Goal: Task Accomplishment & Management: Complete application form

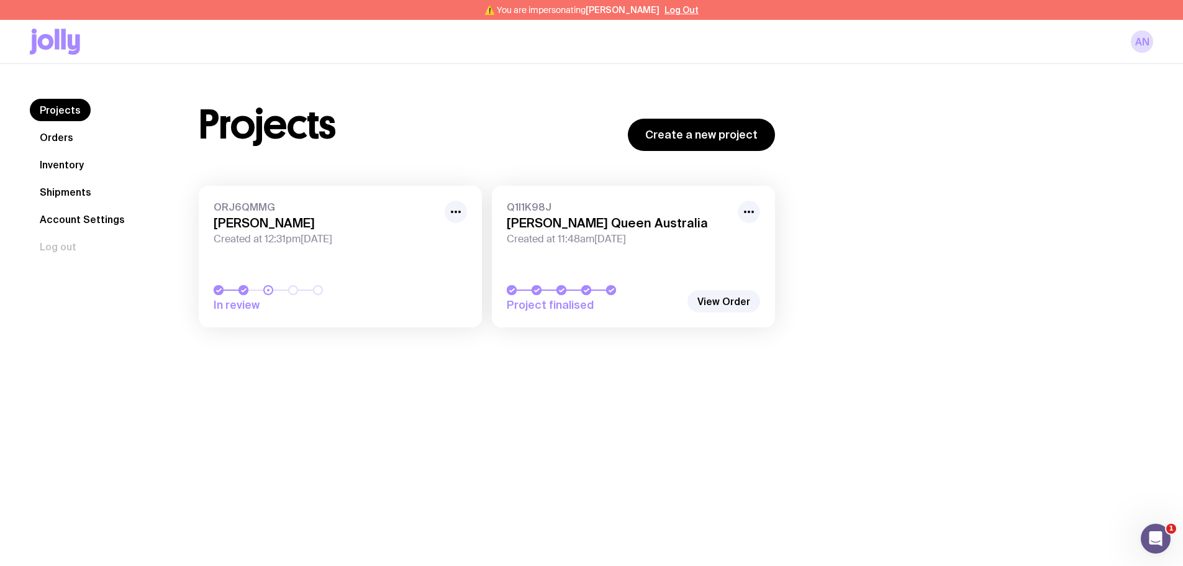
click at [642, 266] on link "Q1I1K98J [PERSON_NAME] Queen Australia Created at 11:48am[DATE] Project finalis…" at bounding box center [633, 257] width 283 height 142
click at [60, 161] on link "Inventory" at bounding box center [62, 164] width 64 height 22
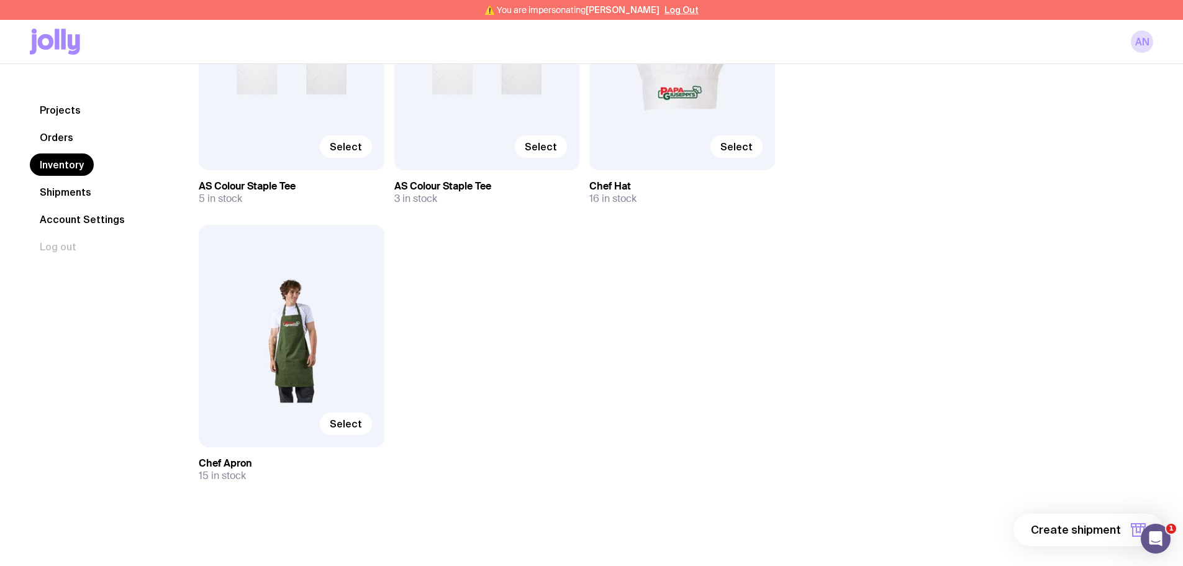
scroll to position [546, 0]
click at [355, 428] on span "Select" at bounding box center [346, 423] width 32 height 12
click at [0, 0] on input "Select" at bounding box center [0, 0] width 0 height 0
click at [737, 150] on span "Select" at bounding box center [736, 146] width 32 height 12
click at [0, 0] on input "Select" at bounding box center [0, 0] width 0 height 0
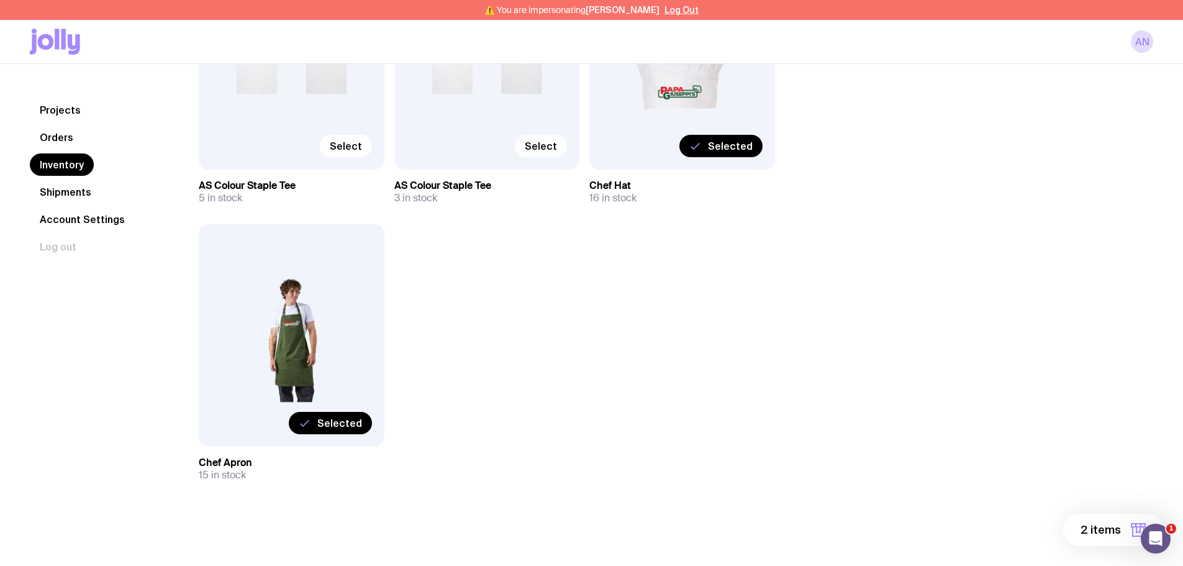
click at [553, 145] on span "Select" at bounding box center [541, 146] width 32 height 12
click at [0, 0] on input "Select" at bounding box center [0, 0] width 0 height 0
click at [359, 148] on span "Select" at bounding box center [346, 146] width 32 height 12
click at [0, 0] on input "Select" at bounding box center [0, 0] width 0 height 0
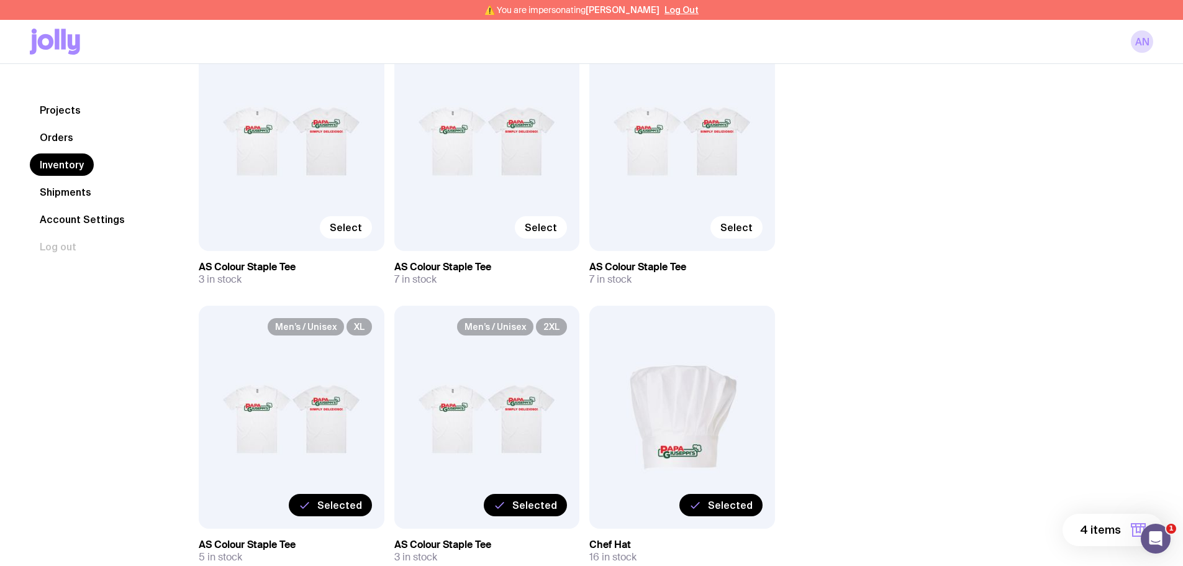
scroll to position [173, 0]
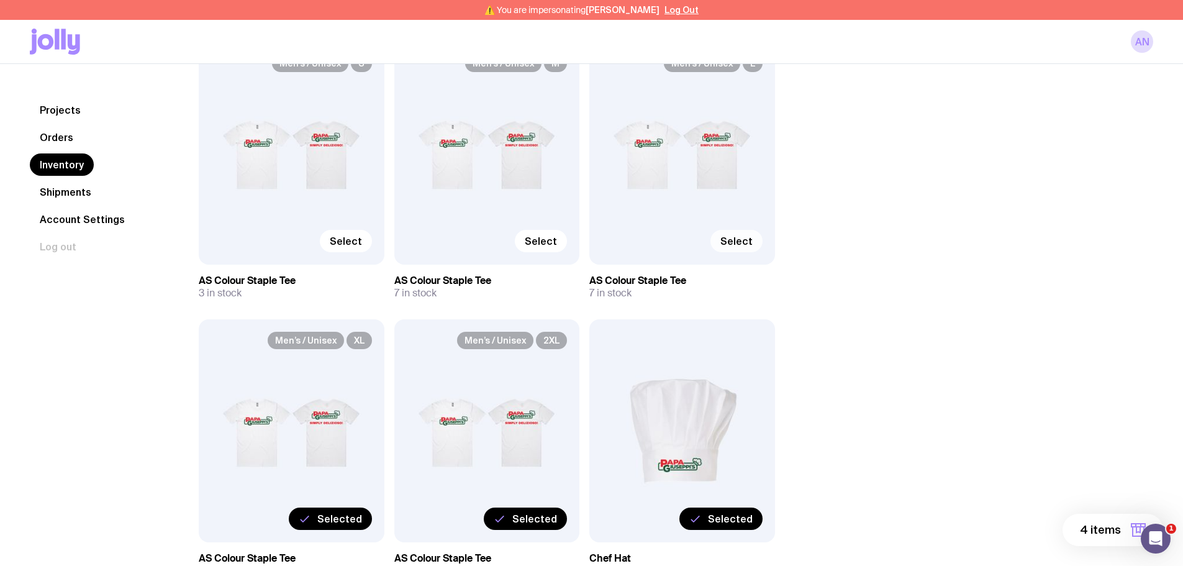
click at [743, 246] on span "Select" at bounding box center [736, 241] width 32 height 12
click at [0, 0] on input "Select" at bounding box center [0, 0] width 0 height 0
click at [553, 243] on span "Select" at bounding box center [541, 241] width 32 height 12
click at [0, 0] on input "Select" at bounding box center [0, 0] width 0 height 0
click at [346, 235] on span "Select" at bounding box center [346, 241] width 32 height 12
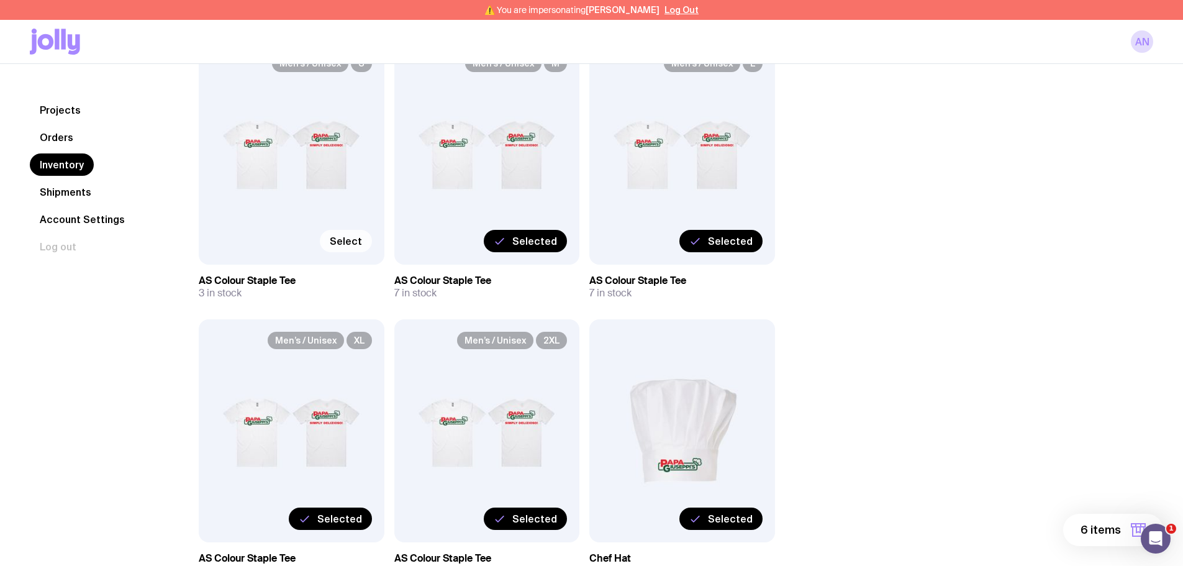
click at [0, 0] on input "Select" at bounding box center [0, 0] width 0 height 0
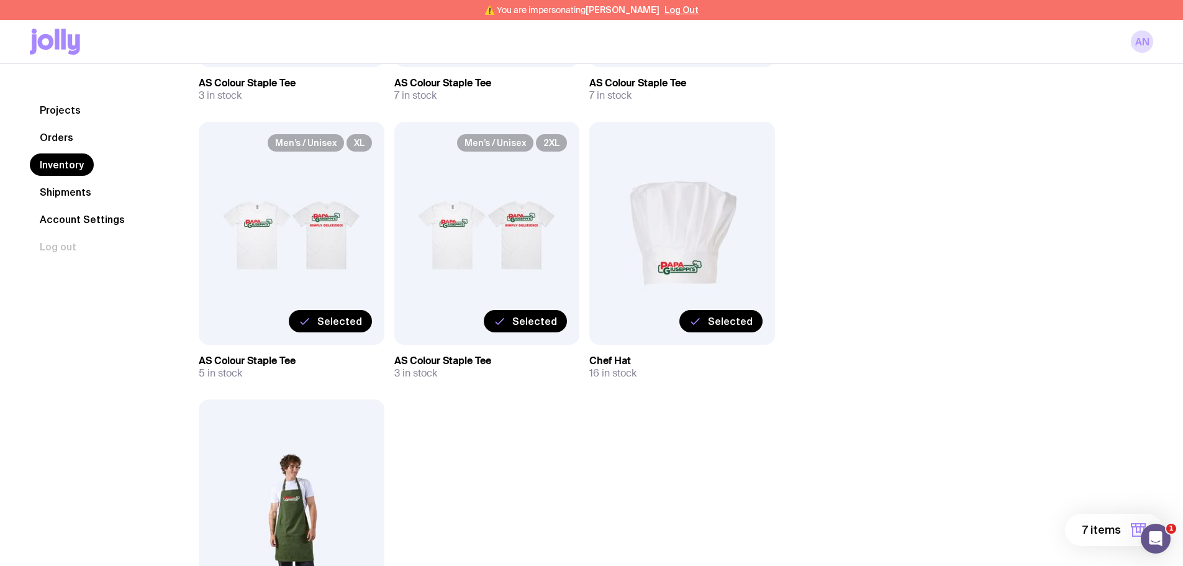
scroll to position [373, 0]
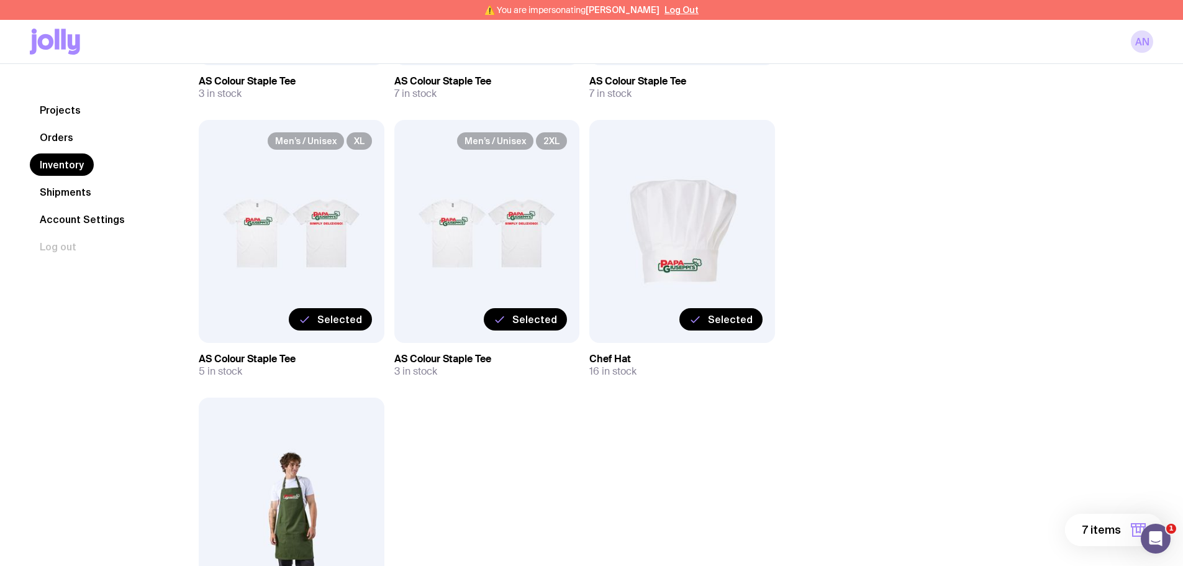
click at [1126, 524] on button "7 items" at bounding box center [1114, 529] width 98 height 32
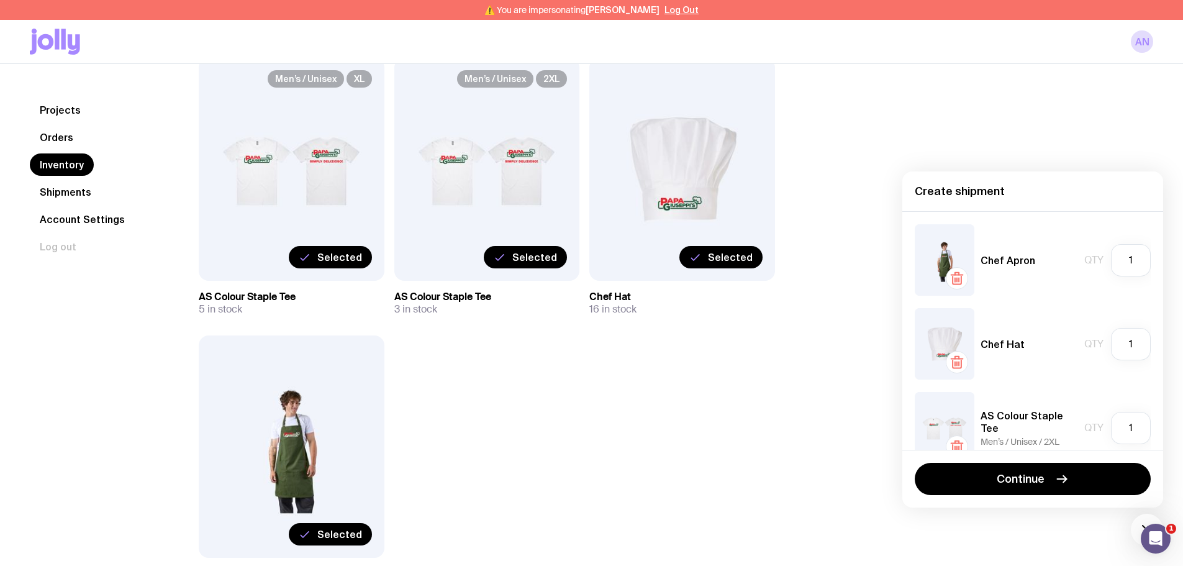
scroll to position [546, 0]
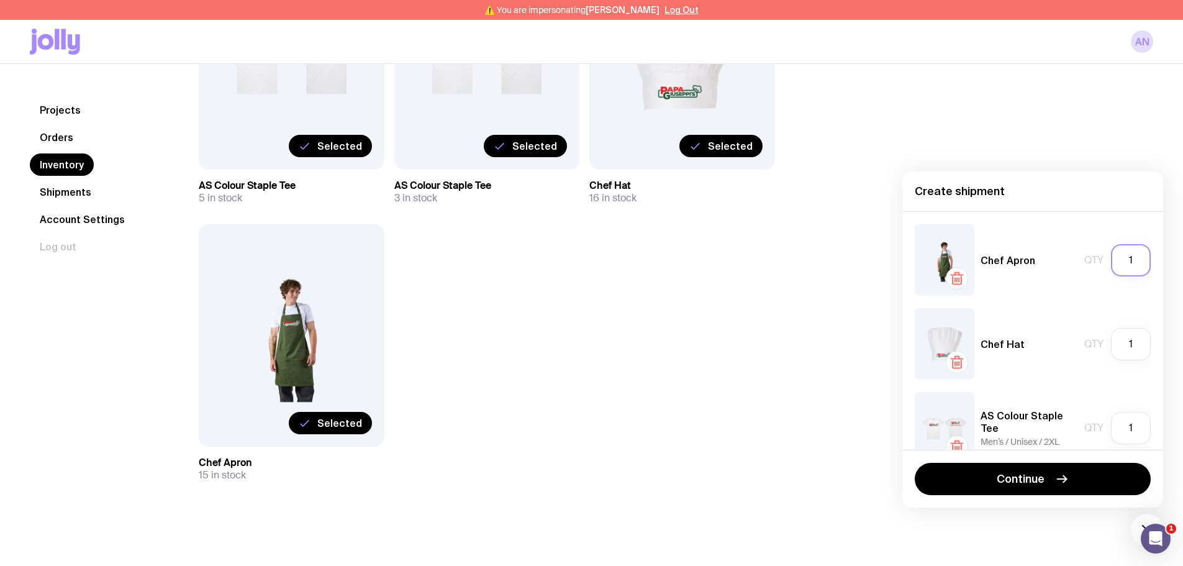
click at [1122, 258] on input "1" at bounding box center [1131, 260] width 40 height 32
type input "15"
click at [1126, 345] on input "1" at bounding box center [1131, 344] width 40 height 32
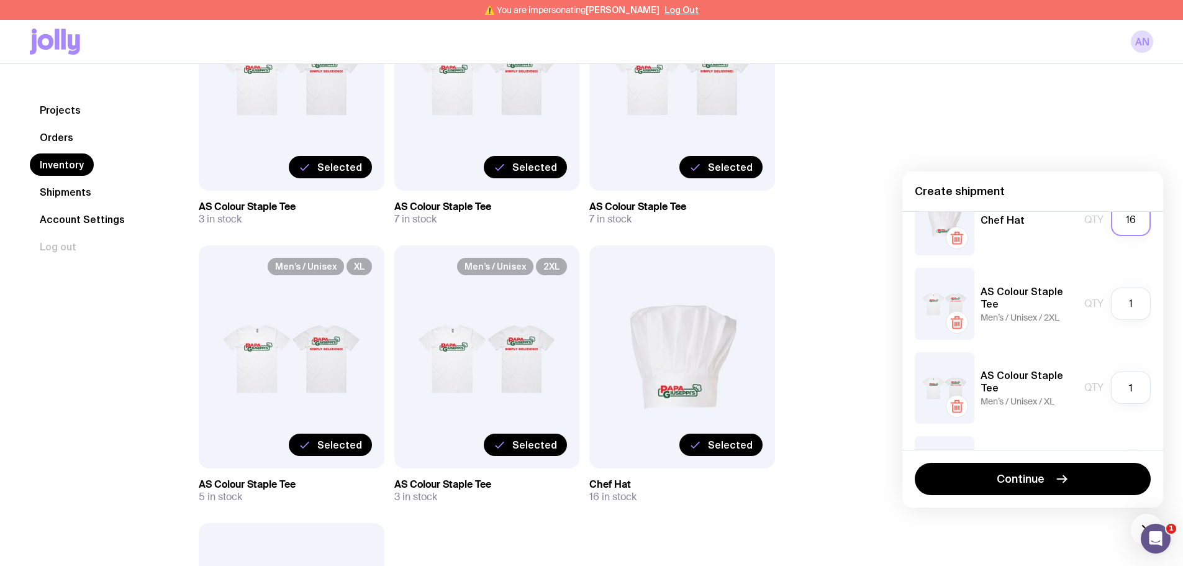
scroll to position [248, 0]
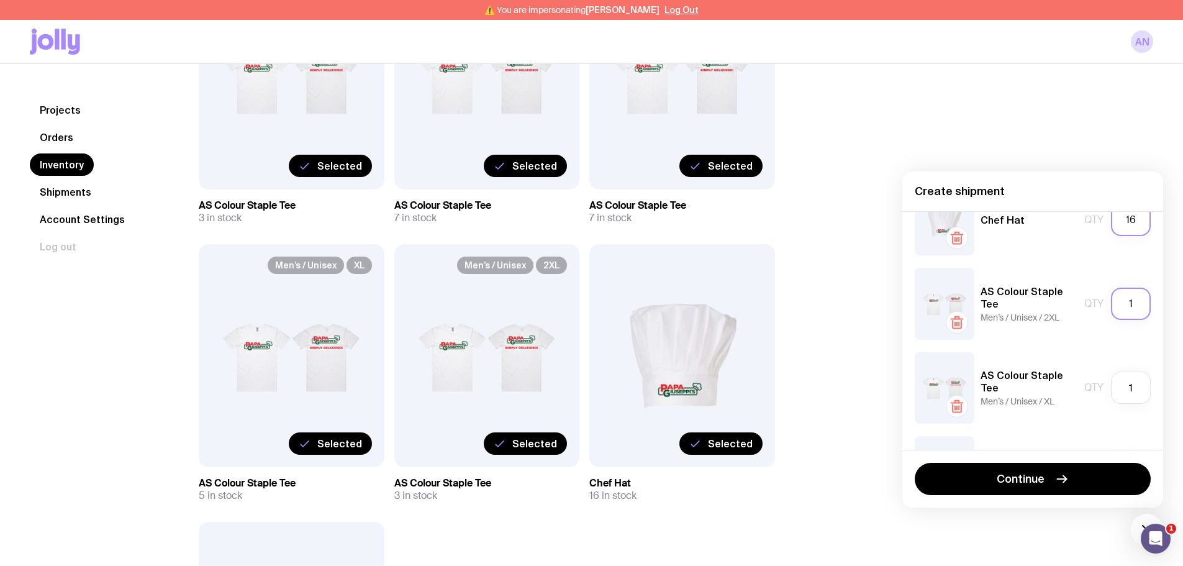
type input "16"
drag, startPoint x: 1123, startPoint y: 307, endPoint x: 1083, endPoint y: 302, distance: 40.0
click at [1084, 302] on div "Qty 1" at bounding box center [1117, 303] width 66 height 32
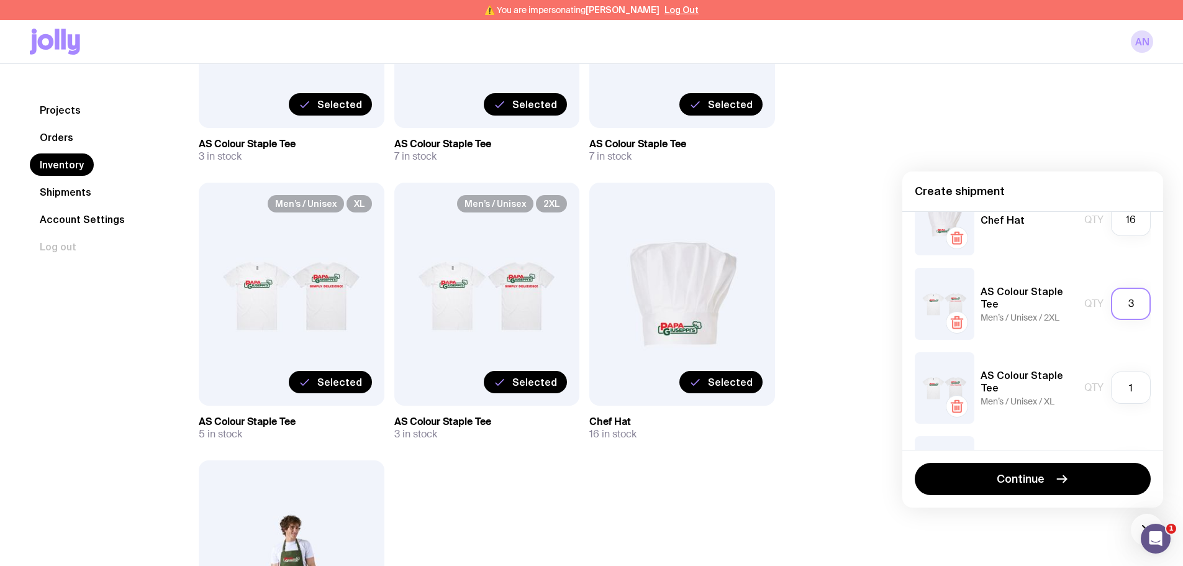
scroll to position [310, 0]
type input "3"
drag, startPoint x: 1092, startPoint y: 394, endPoint x: 1003, endPoint y: 389, distance: 88.9
click at [1006, 389] on div "AS Colour Staple Tee Men’s / Unisex / XL Qty 1" at bounding box center [1033, 387] width 236 height 71
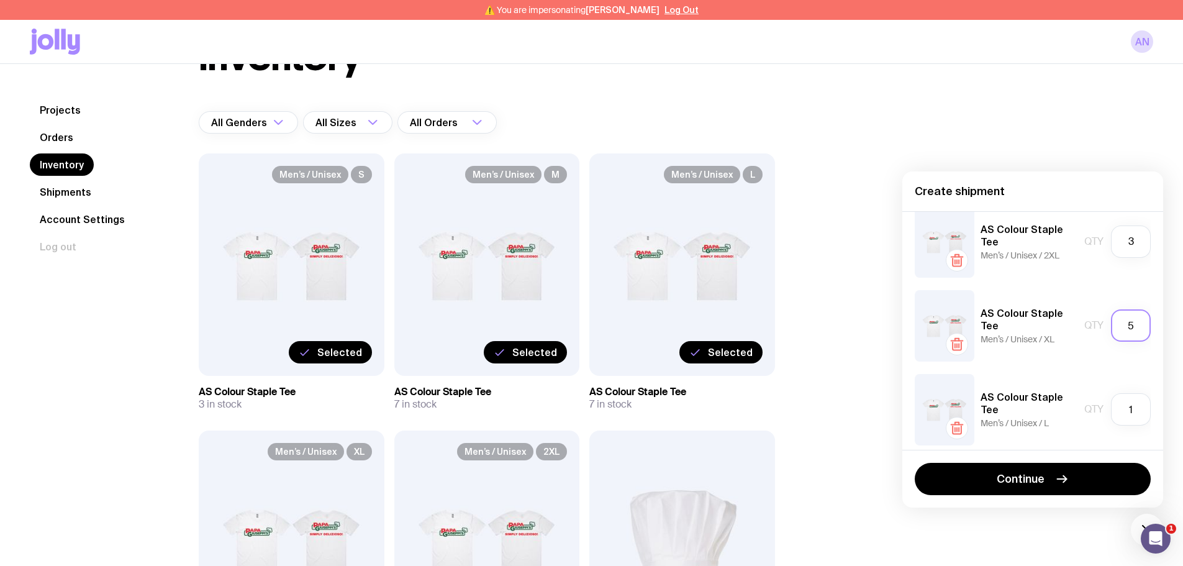
scroll to position [248, 0]
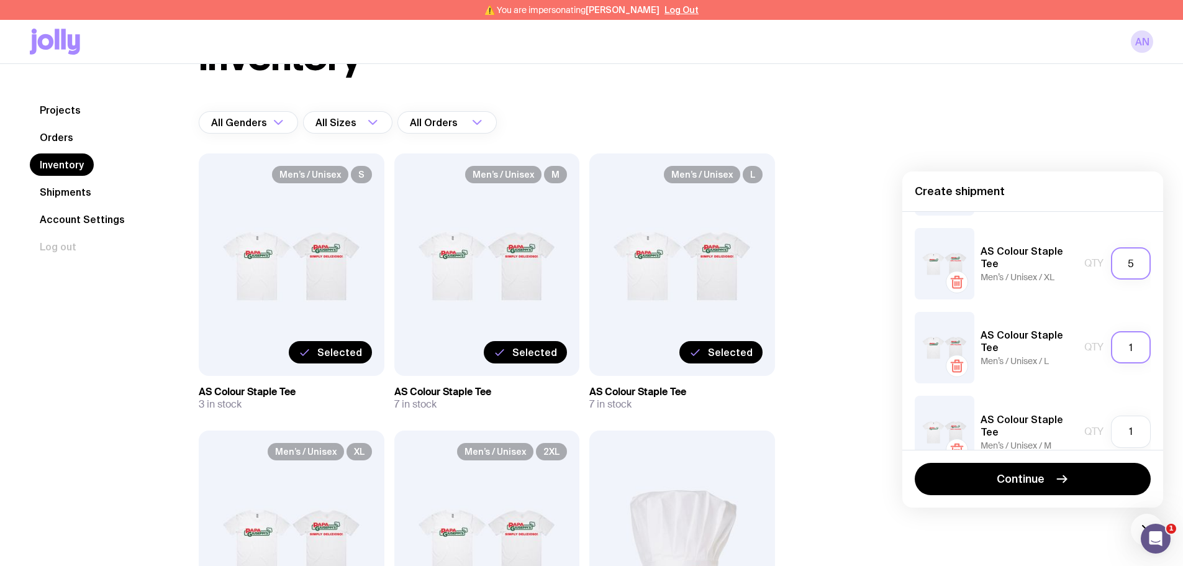
type input "5"
drag, startPoint x: 1124, startPoint y: 352, endPoint x: 969, endPoint y: 335, distance: 156.1
click at [969, 335] on div "AS Colour Staple Tee Men’s / Unisex / L Qty 1" at bounding box center [1033, 347] width 236 height 71
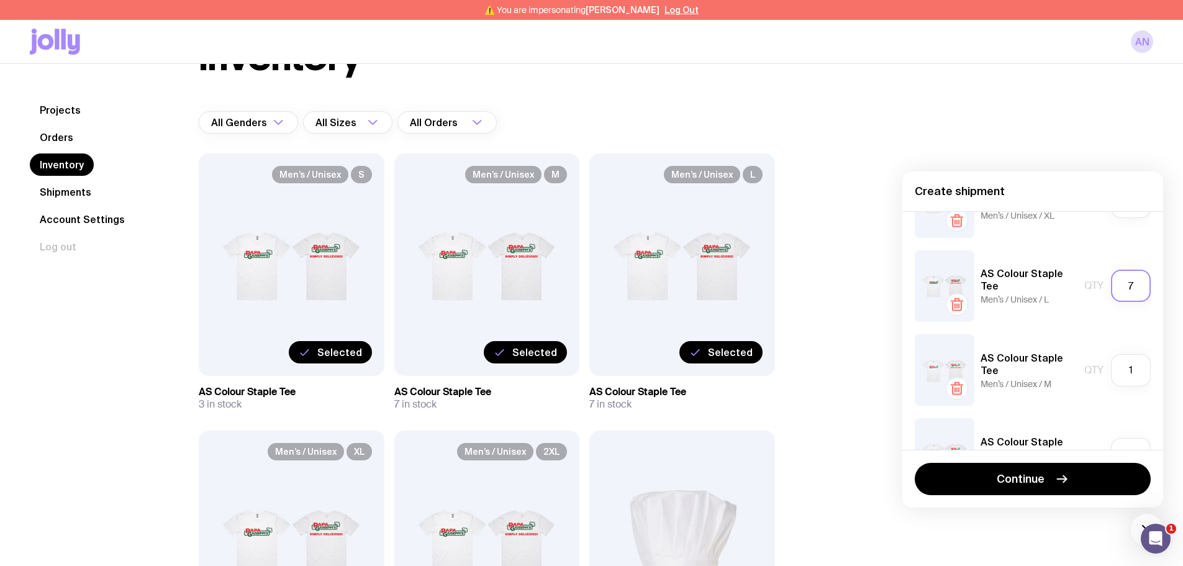
scroll to position [310, 0]
type input "7"
drag, startPoint x: 1130, startPoint y: 369, endPoint x: 1002, endPoint y: 356, distance: 128.6
click at [1002, 356] on div "AS Colour Staple Tee Men’s / Unisex / M Qty 1" at bounding box center [1033, 368] width 236 height 71
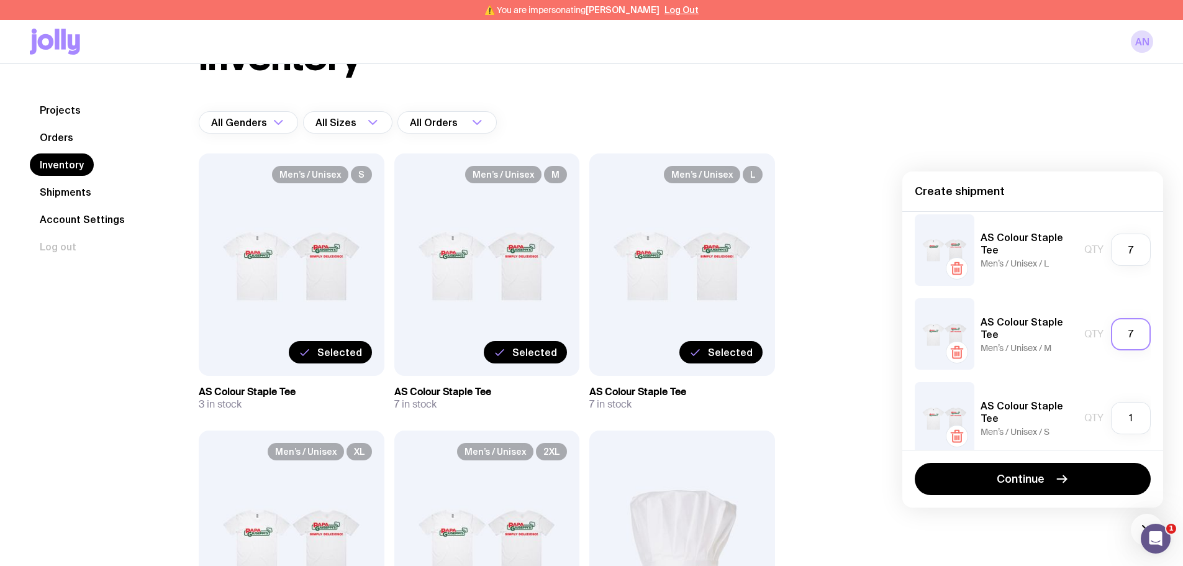
scroll to position [362, 0]
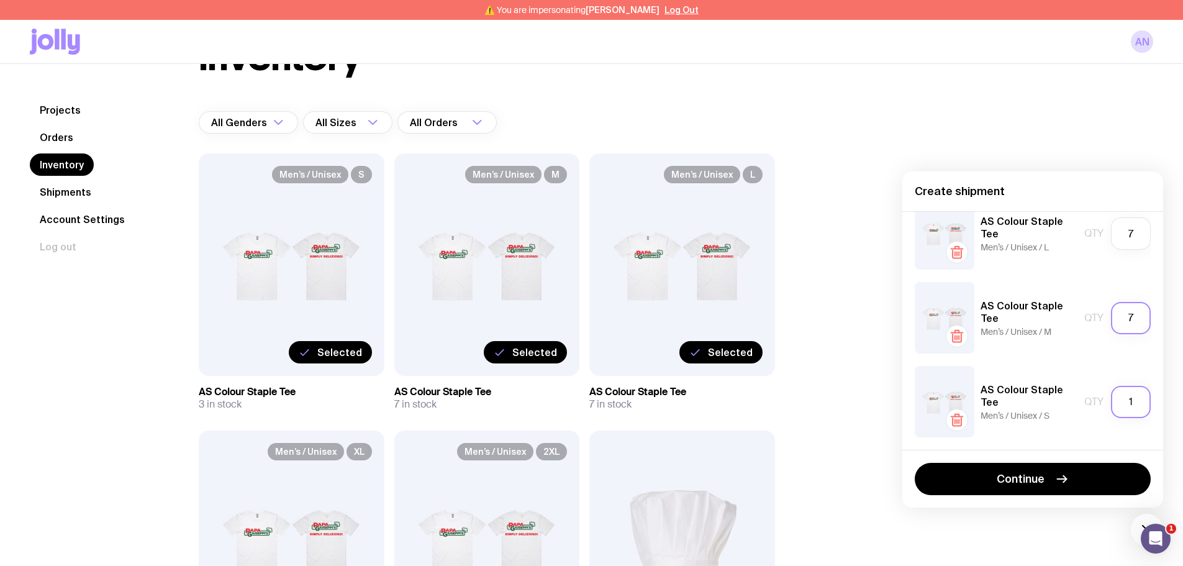
type input "7"
drag, startPoint x: 1131, startPoint y: 402, endPoint x: 960, endPoint y: 391, distance: 171.8
click at [963, 391] on div "AS Colour Staple Tee Men’s / Unisex / S Qty 1" at bounding box center [1033, 401] width 236 height 71
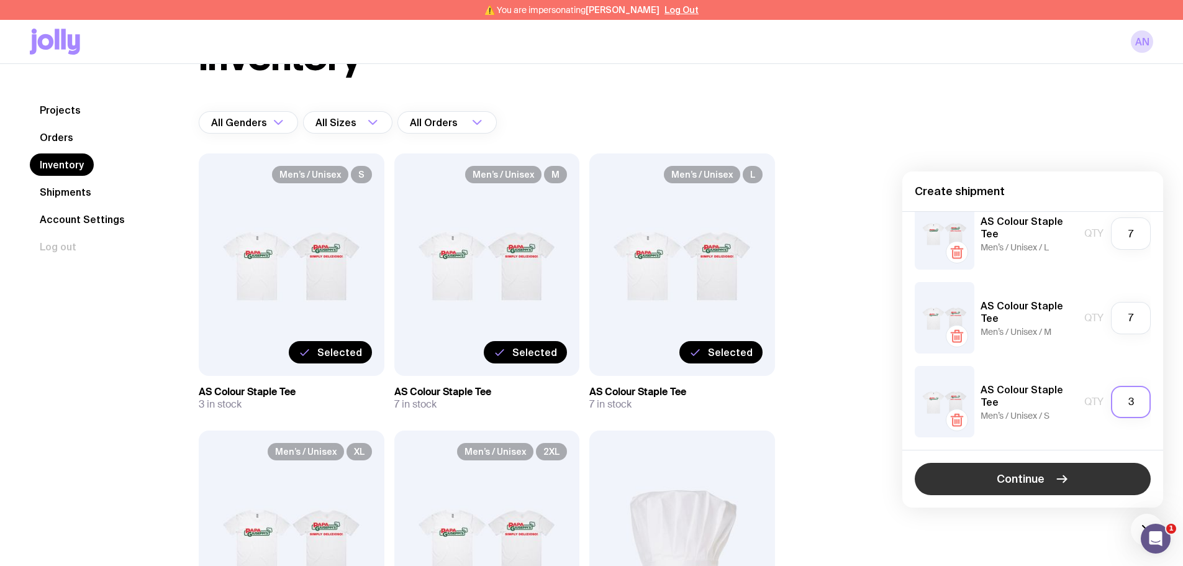
type input "3"
click at [1000, 466] on button "Continue" at bounding box center [1033, 479] width 236 height 32
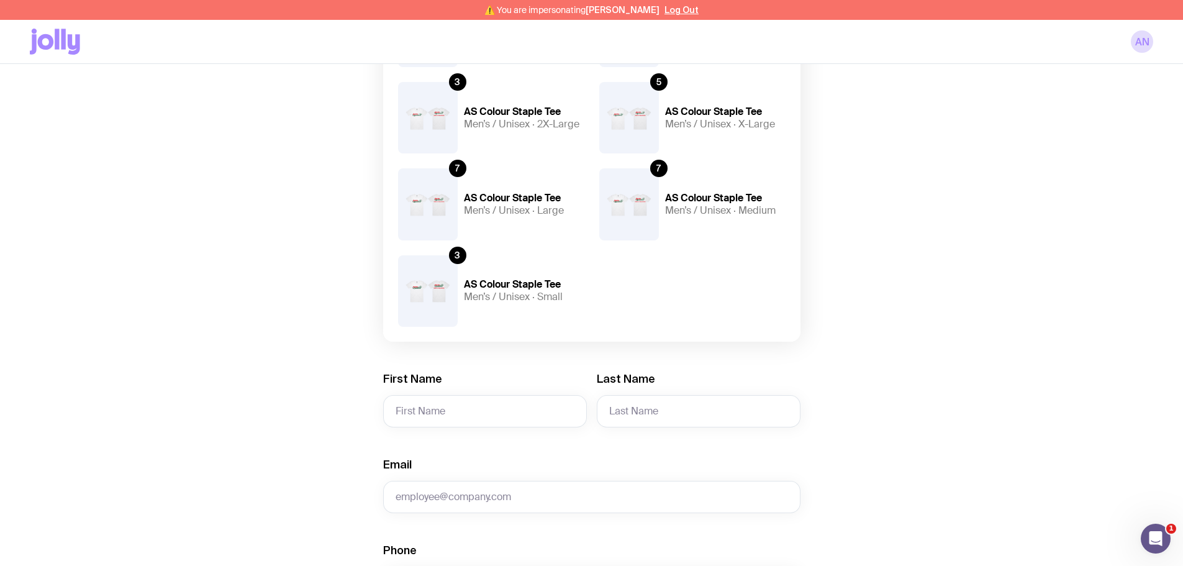
scroll to position [248, 0]
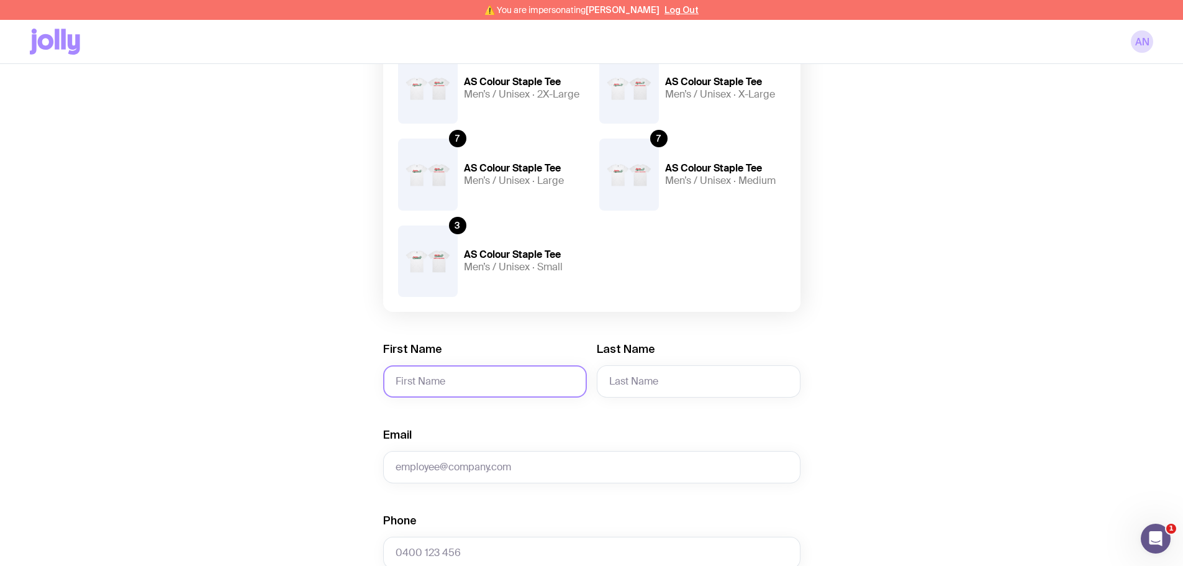
click at [472, 392] on input "First Name" at bounding box center [485, 381] width 204 height 32
paste input "[PERSON_NAME]"
click at [453, 382] on input "[PERSON_NAME]" at bounding box center [485, 381] width 204 height 32
type input "[PERSON_NAME]"
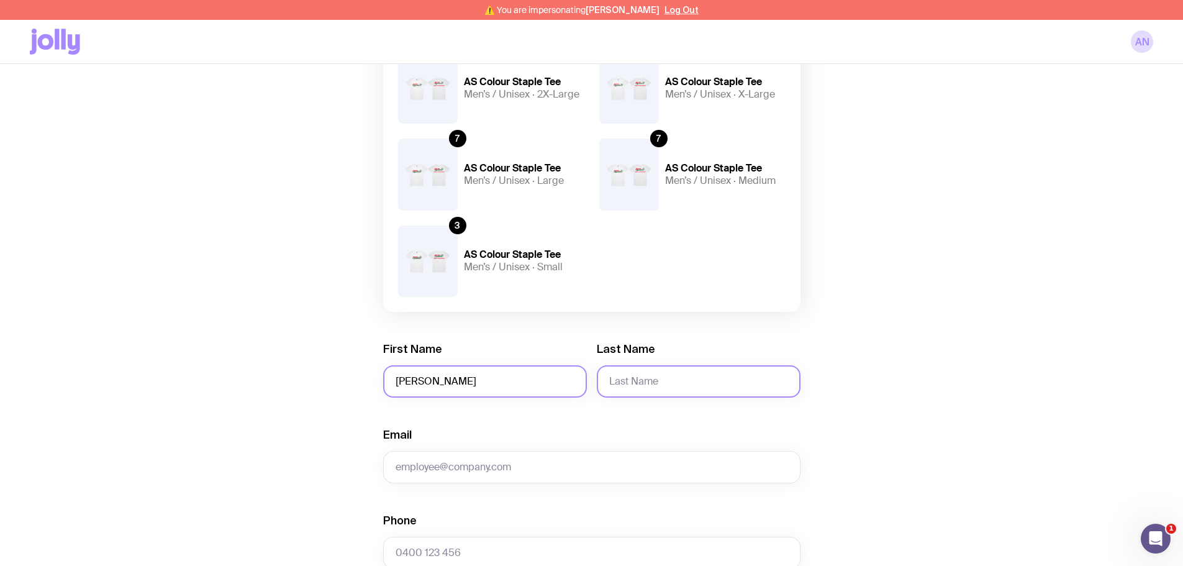
paste input "[PERSON_NAME]"
type input "[PERSON_NAME]"
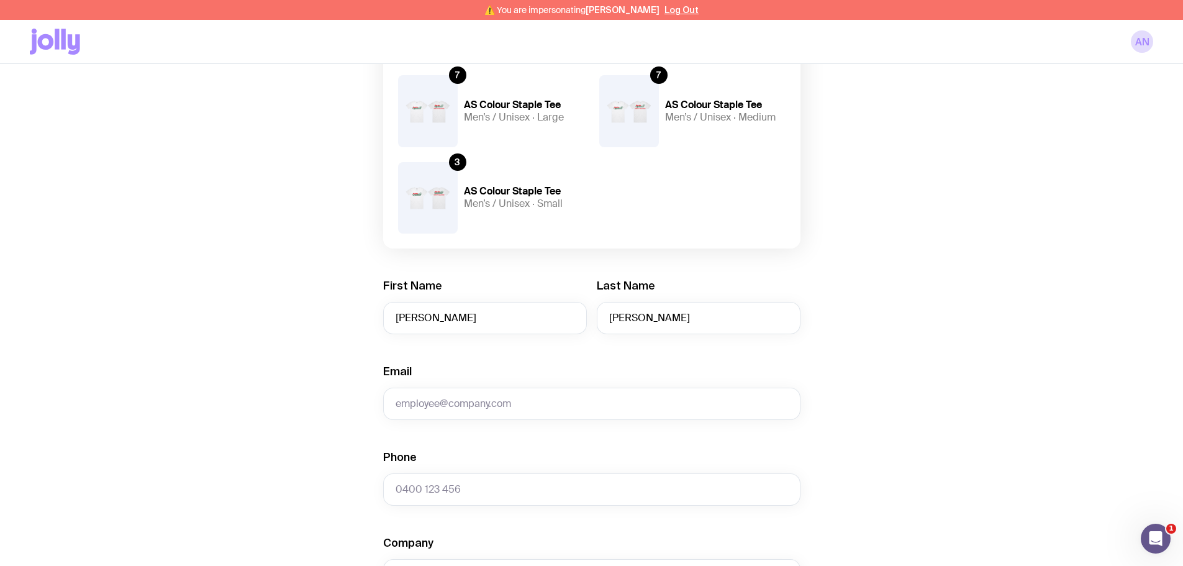
scroll to position [373, 0]
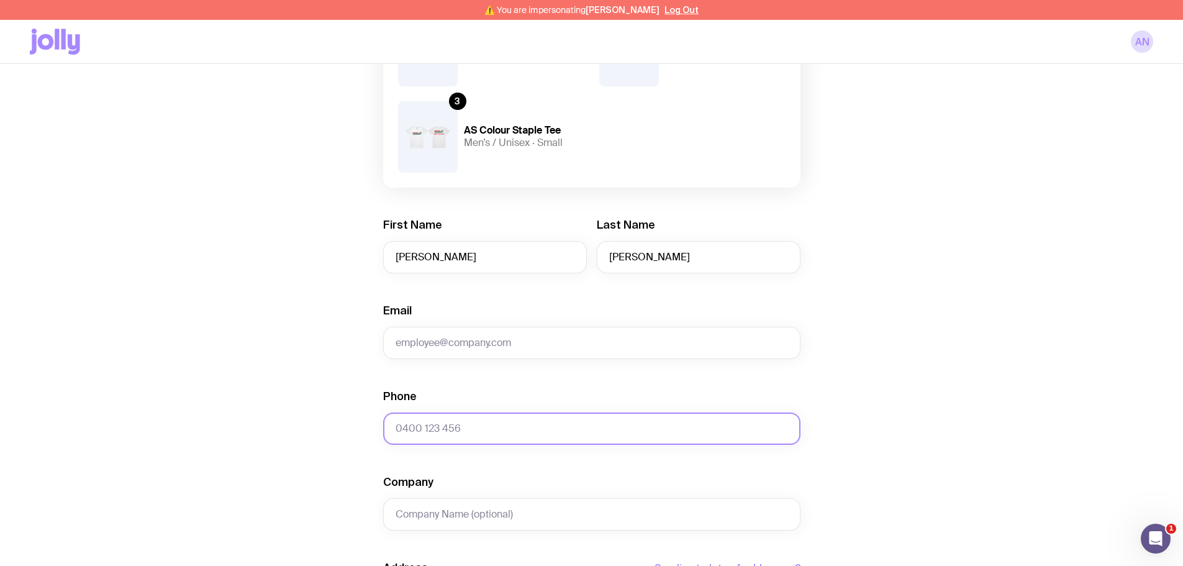
click at [441, 424] on input "Phone" at bounding box center [591, 428] width 417 height 32
paste input "491052224"
type input "0491052224"
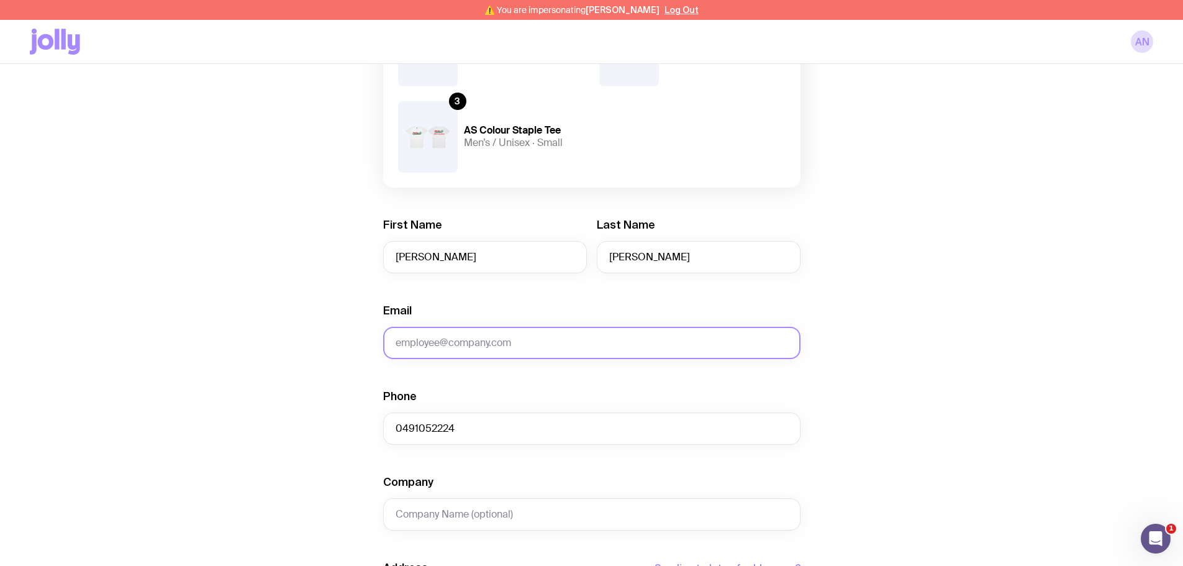
click at [479, 344] on input "Email" at bounding box center [591, 343] width 417 height 32
paste input "[PERSON_NAME][EMAIL_ADDRESS][PERSON_NAME][DOMAIN_NAME]"
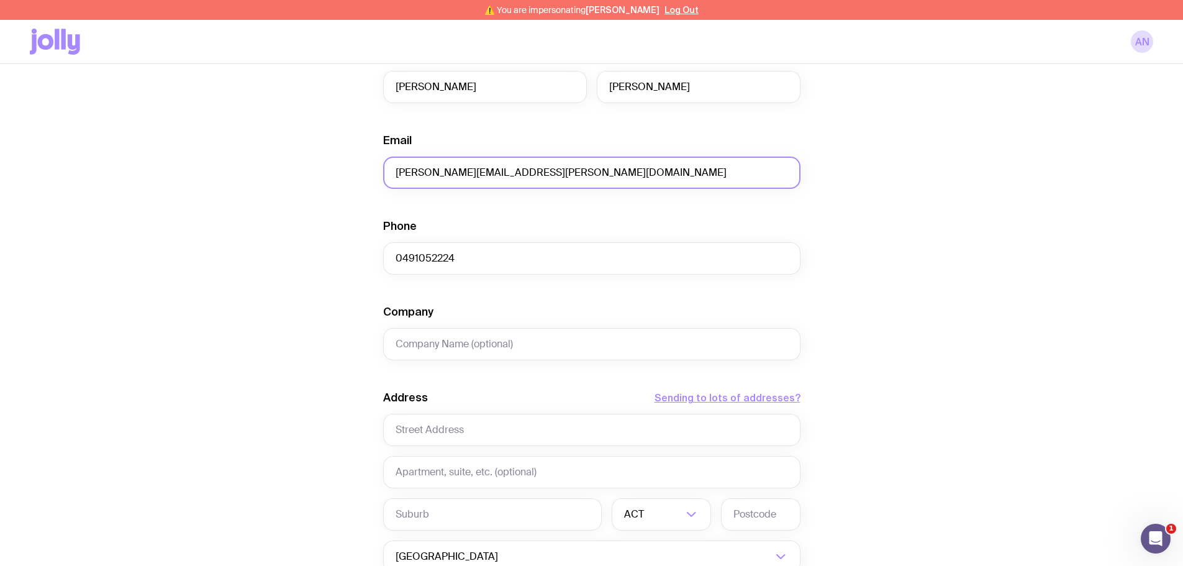
scroll to position [559, 0]
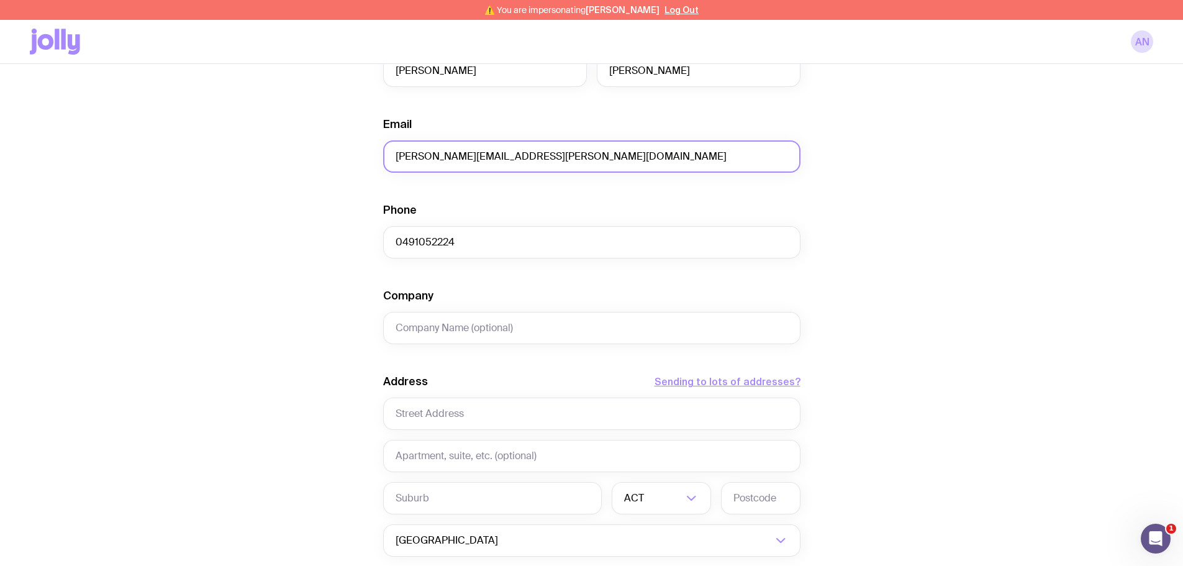
type input "[PERSON_NAME][EMAIL_ADDRESS][PERSON_NAME][DOMAIN_NAME]"
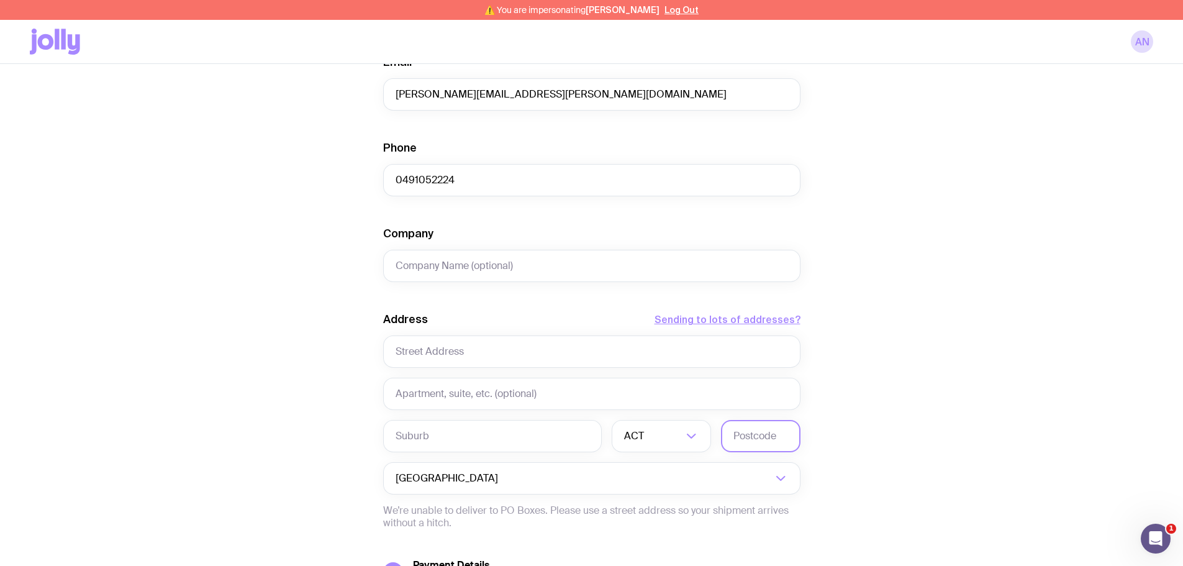
click at [744, 436] on input "text" at bounding box center [760, 436] width 79 height 32
drag, startPoint x: 744, startPoint y: 436, endPoint x: 731, endPoint y: 435, distance: 13.1
click at [744, 436] on input "text" at bounding box center [760, 436] width 79 height 32
paste input "3194"
type input "3194"
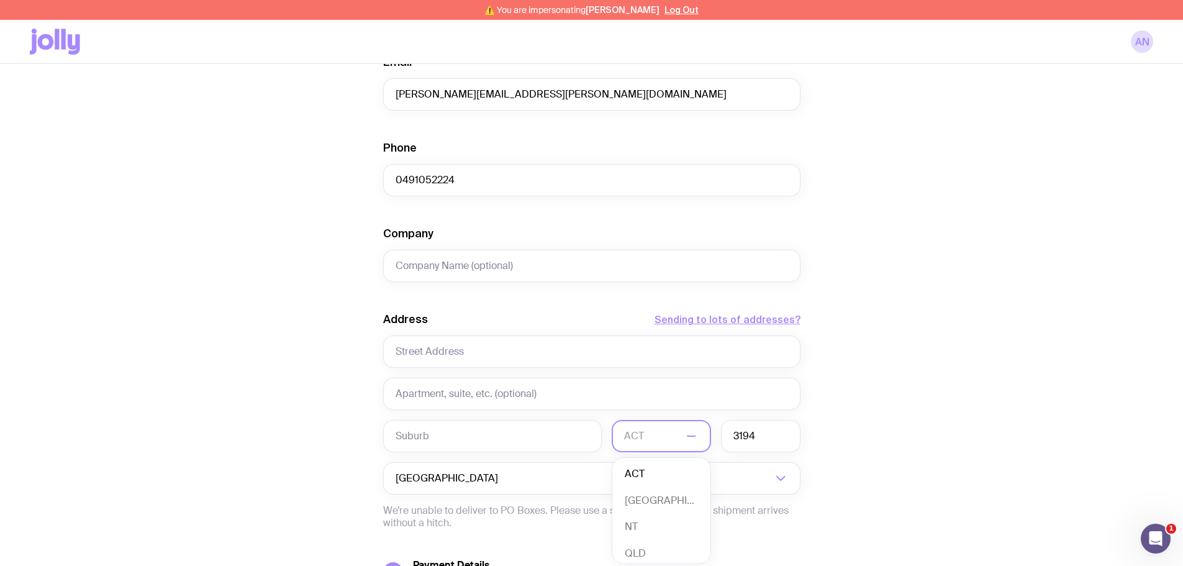
click at [661, 437] on input "Search for option" at bounding box center [653, 436] width 58 height 32
click at [638, 523] on li "VIC" at bounding box center [661, 520] width 98 height 27
click at [441, 435] on input "text" at bounding box center [492, 436] width 219 height 32
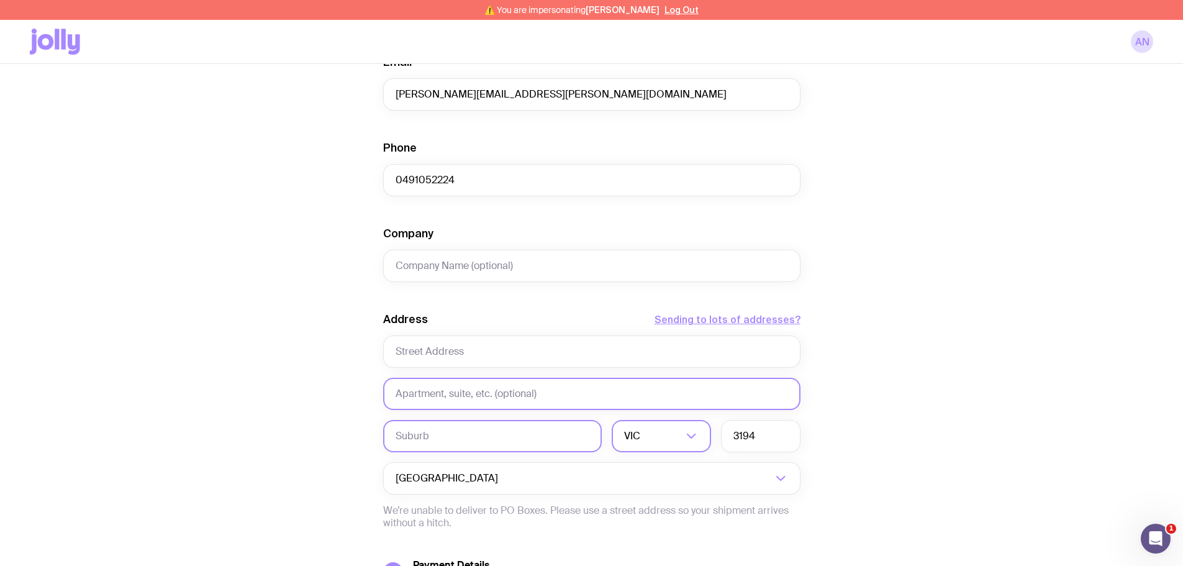
paste input "Mentone"
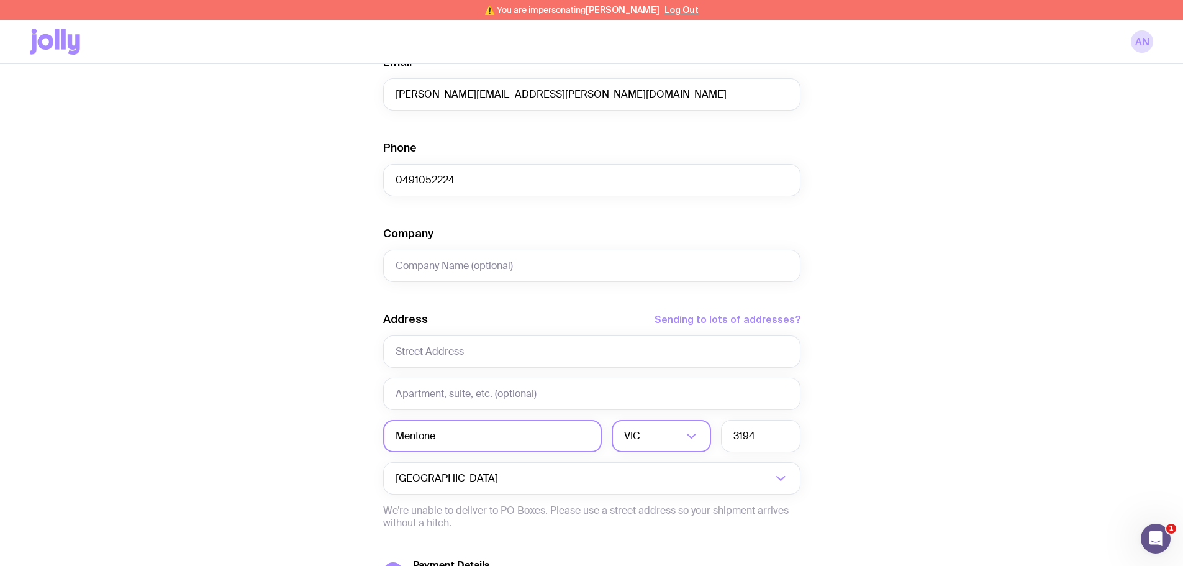
type input "Mentone"
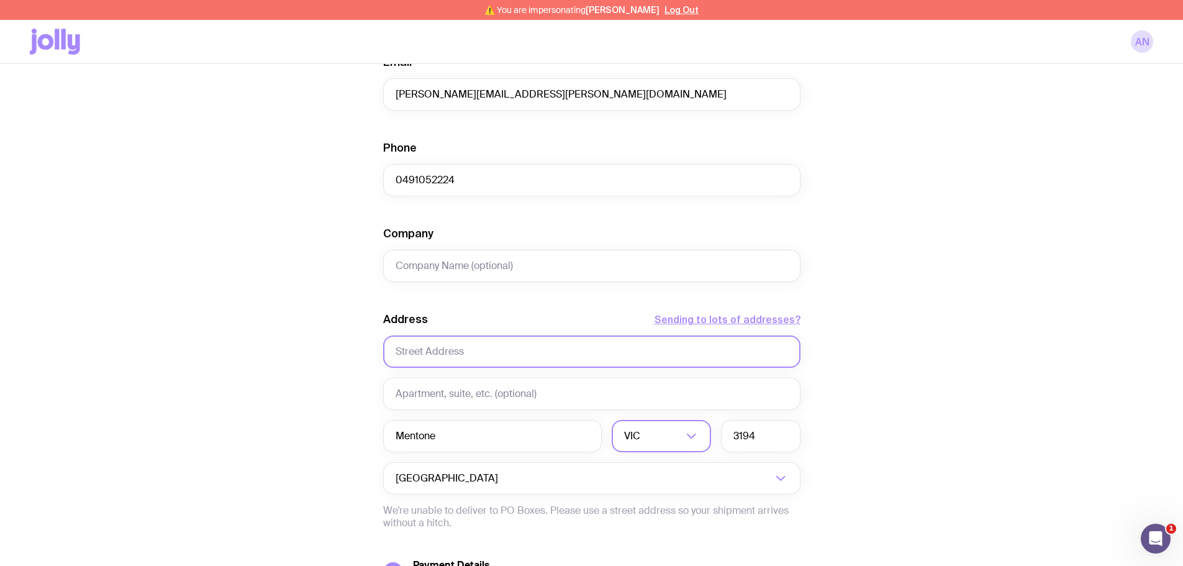
click at [423, 351] on input "text" at bounding box center [591, 351] width 417 height 32
paste input "Level [STREET_ADDRESS][PERSON_NAME]"
type input "Level [STREET_ADDRESS][PERSON_NAME]"
click at [320, 363] on div "Create shipment Shipment details 15 Chef Apron 16 Chef Hat 3 AS Colour Staple T…" at bounding box center [591, 95] width 1123 height 1204
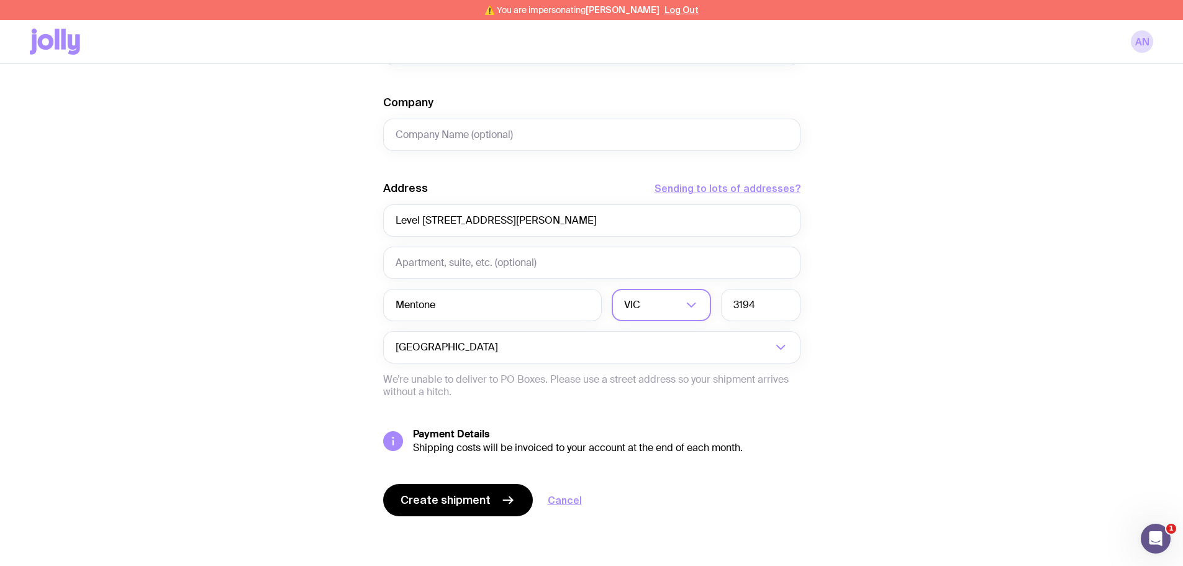
scroll to position [566, 0]
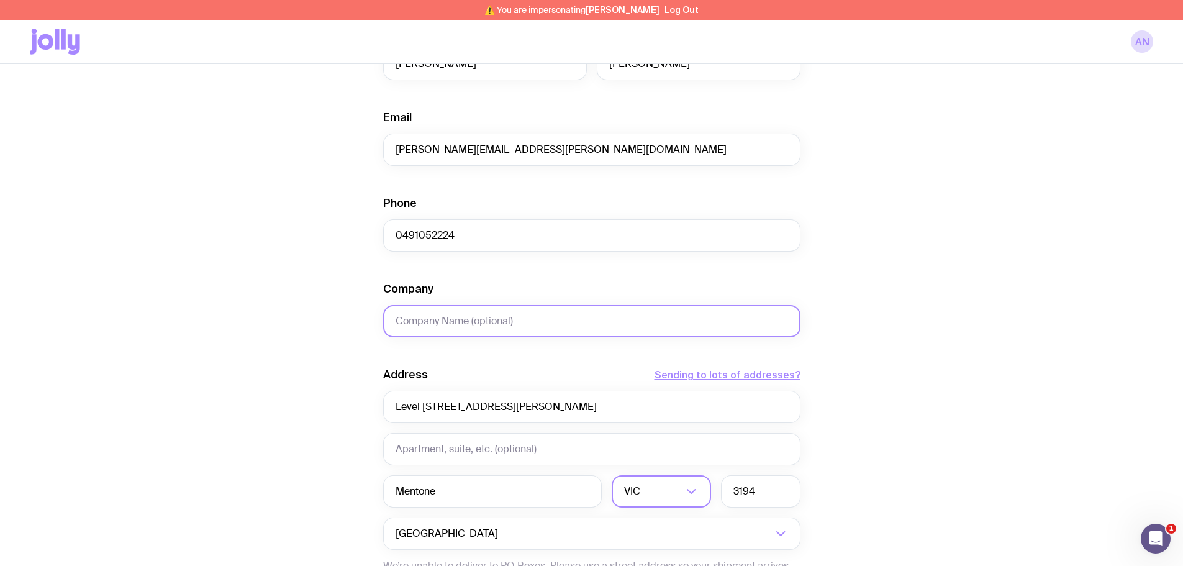
click at [448, 322] on input "Company" at bounding box center [591, 321] width 417 height 32
type input "OETKER"
click at [260, 324] on div "Create shipment Shipment details 15 Chef Apron 16 Chef Hat 3 AS Colour Staple T…" at bounding box center [591, 150] width 1123 height 1204
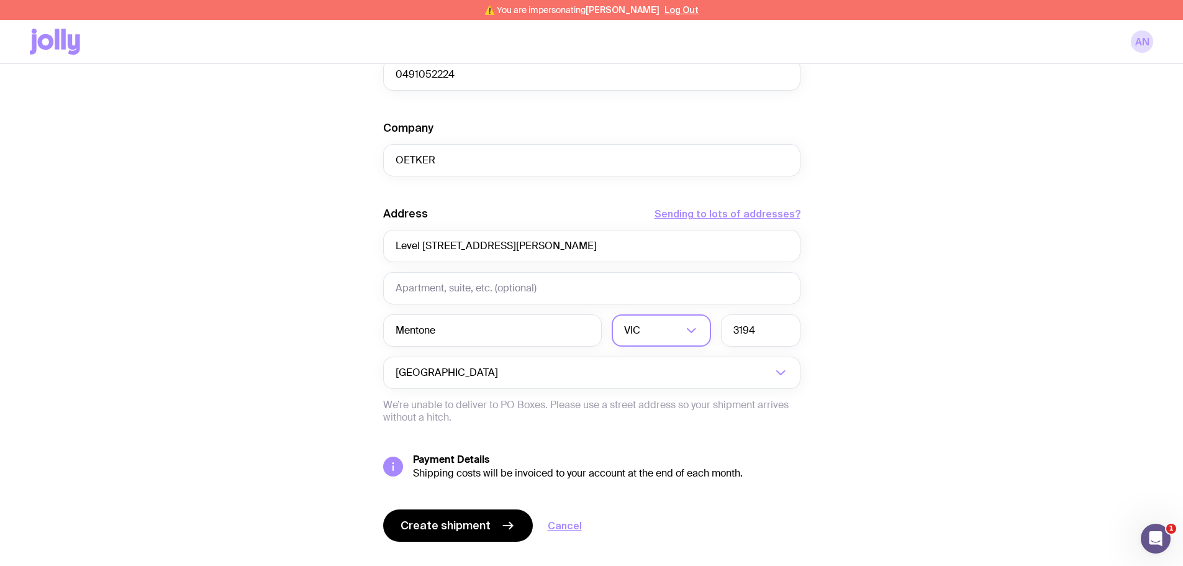
scroll to position [752, 0]
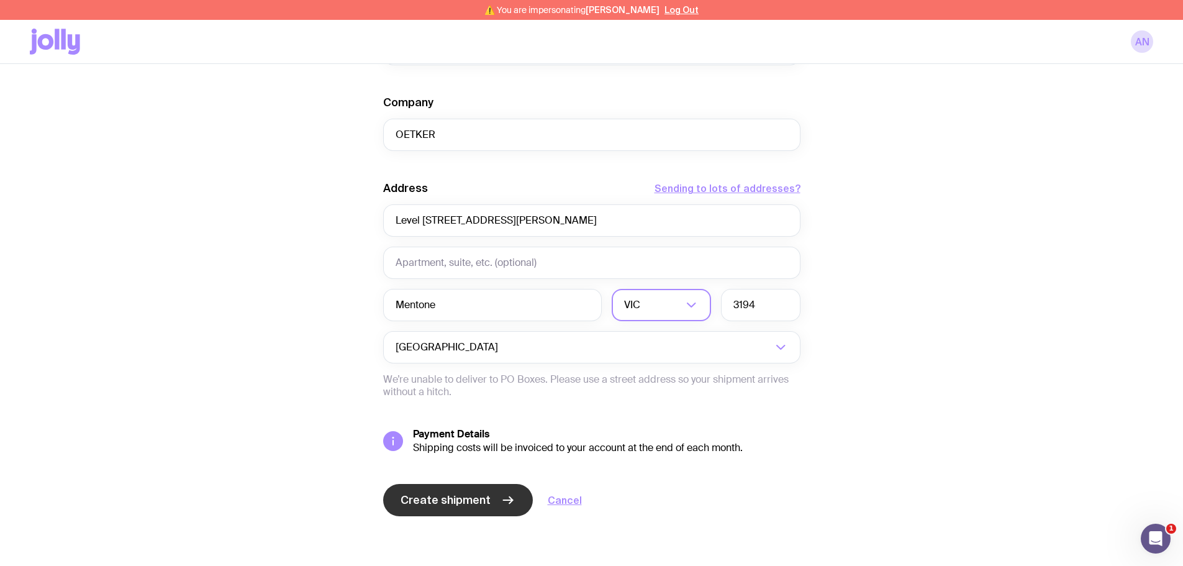
click at [459, 495] on span "Create shipment" at bounding box center [445, 499] width 90 height 15
